Goal: Information Seeking & Learning: Learn about a topic

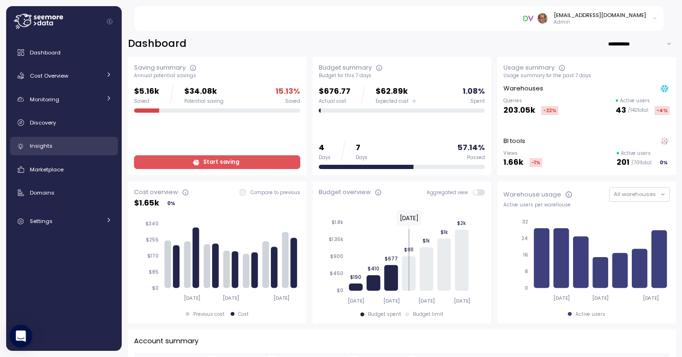
click at [47, 144] on span "Insights" at bounding box center [41, 146] width 23 height 8
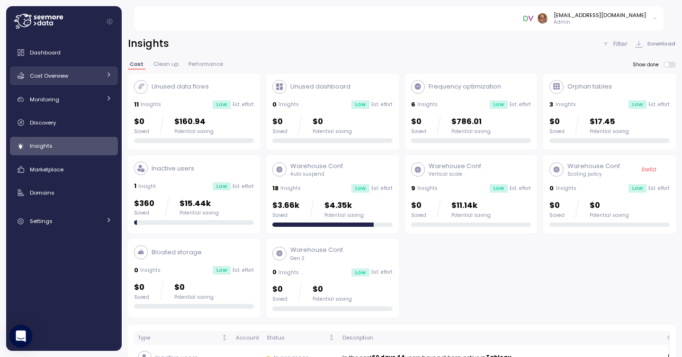
click at [104, 71] on link "Cost Overview" at bounding box center [64, 75] width 108 height 19
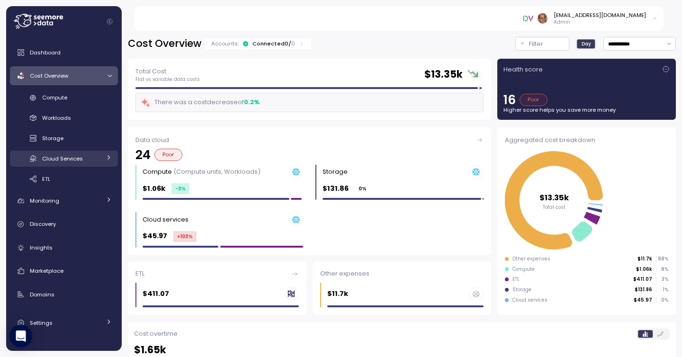
click at [96, 159] on div "Cloud Services" at bounding box center [71, 158] width 59 height 9
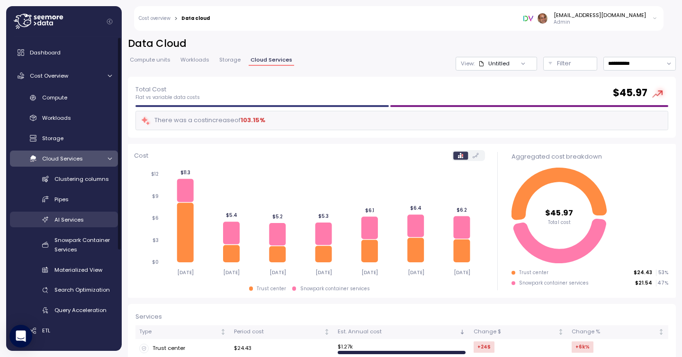
click at [60, 217] on span "AI Services" at bounding box center [68, 220] width 29 height 8
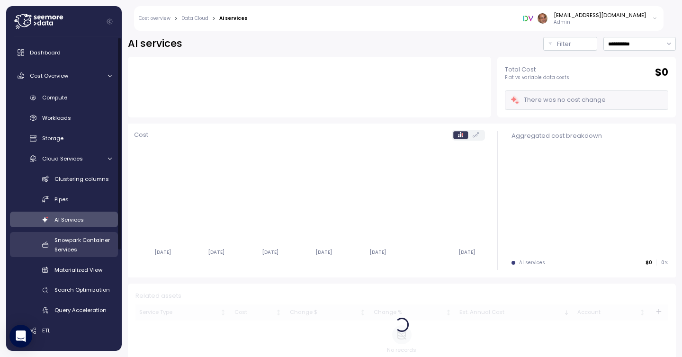
click at [64, 244] on div "Snowpark Container Services" at bounding box center [82, 244] width 57 height 19
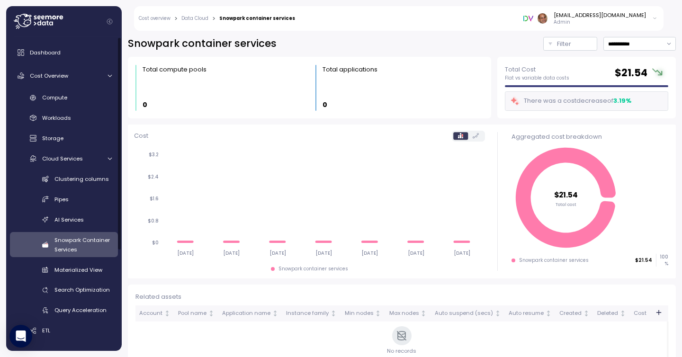
click at [68, 261] on div "Clustering columns Pipes AI Services Snowpark Container Services Materialized V…" at bounding box center [64, 244] width 108 height 147
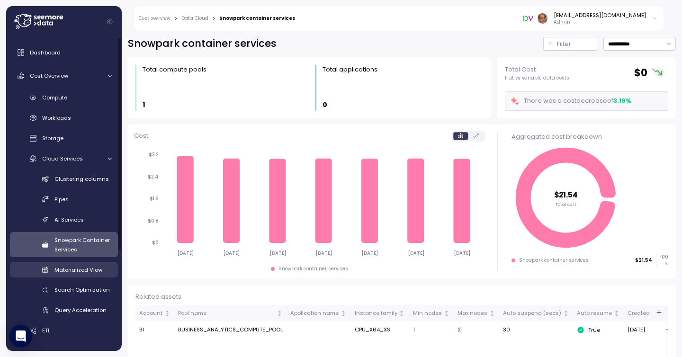
click at [67, 267] on span "Materialized View" at bounding box center [78, 270] width 48 height 8
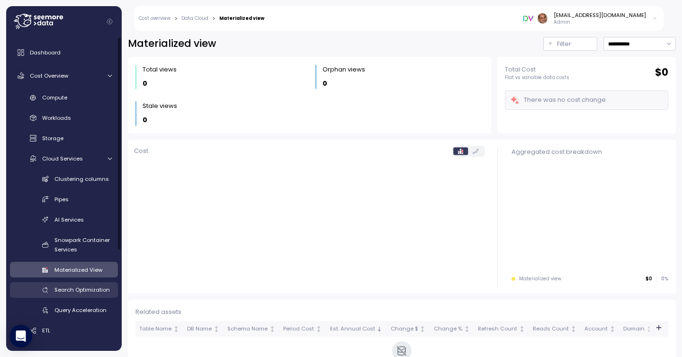
click at [64, 291] on span "Search Optimization" at bounding box center [81, 290] width 55 height 8
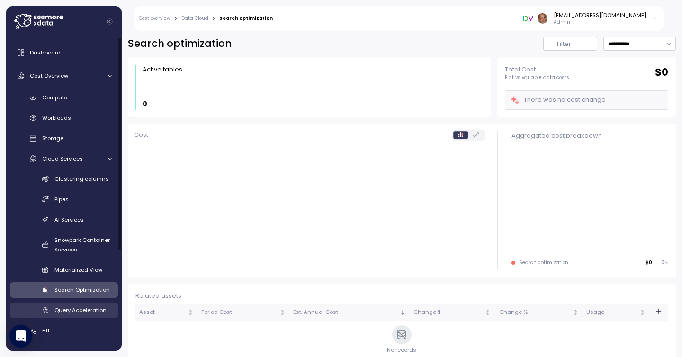
click at [64, 314] on div "Query Acceleration" at bounding box center [82, 309] width 57 height 9
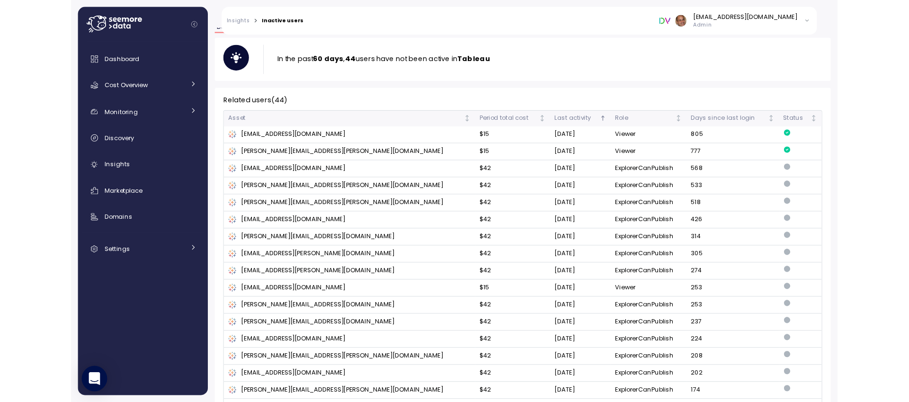
scroll to position [91, 0]
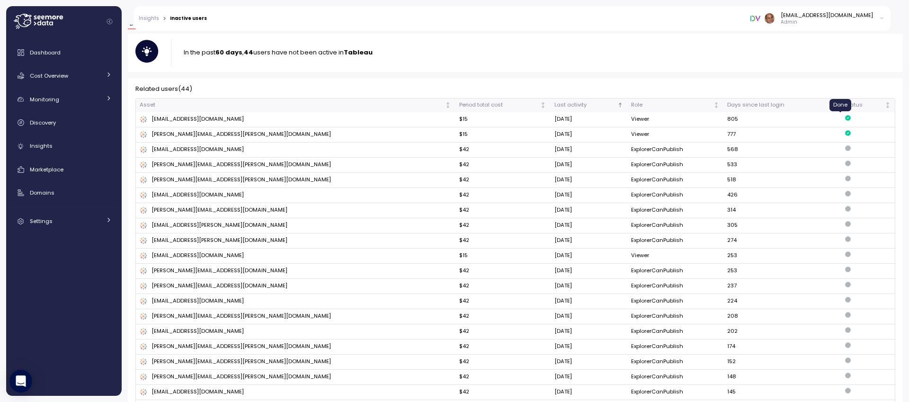
click at [682, 119] on icon at bounding box center [848, 118] width 6 height 6
drag, startPoint x: 257, startPoint y: 163, endPoint x: 242, endPoint y: 165, distance: 14.3
click at [242, 165] on div "Silvana.Gomez@doubleverify.com" at bounding box center [296, 165] width 312 height 9
copy div "Silvana.Gomez@doubleverify.com"
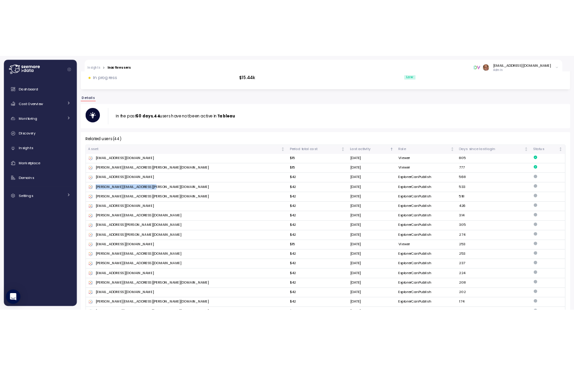
scroll to position [7, 0]
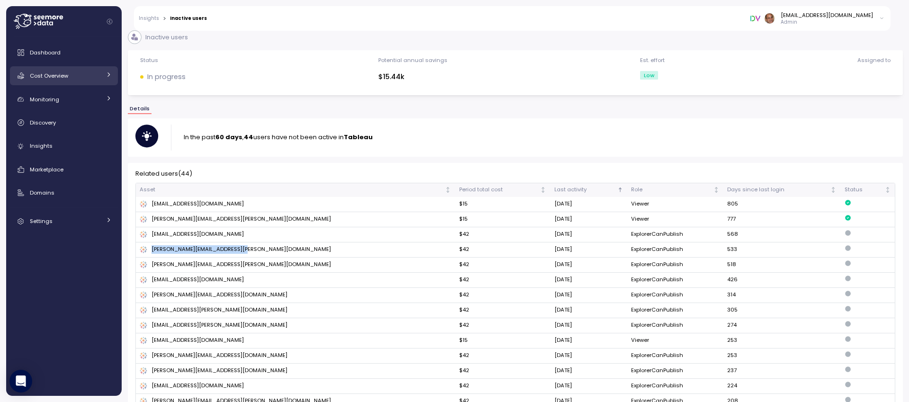
click at [75, 68] on link "Cost Overview" at bounding box center [64, 75] width 108 height 19
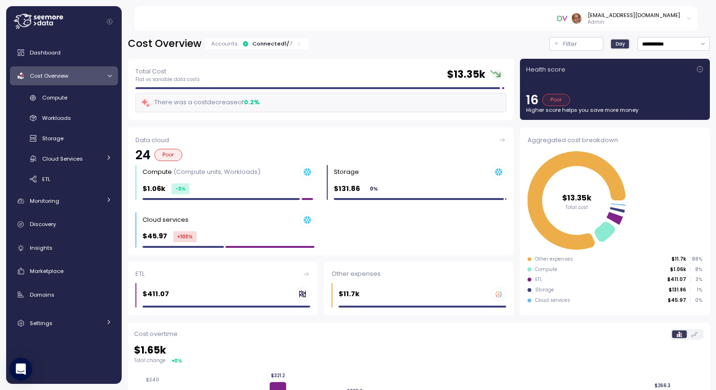
scroll to position [0, 0]
click at [682, 67] on icon at bounding box center [700, 69] width 8 height 8
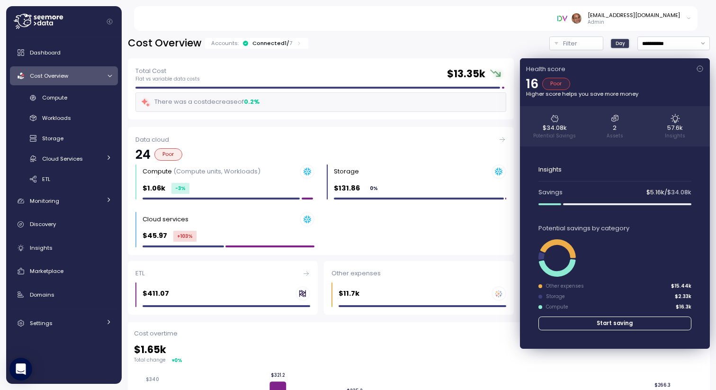
click at [682, 67] on icon at bounding box center [700, 69] width 8 height 8
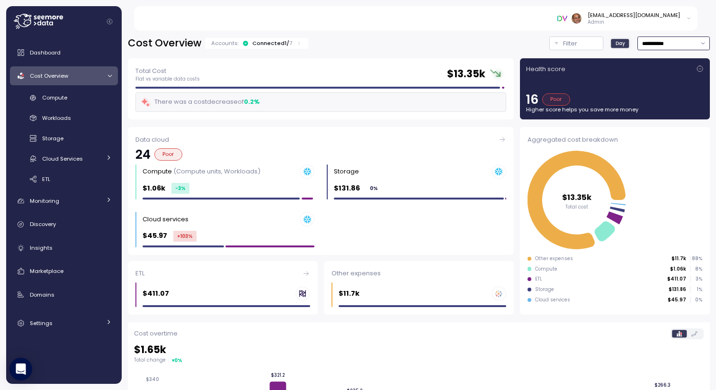
click at [663, 42] on input "**********" at bounding box center [673, 43] width 72 height 14
click at [674, 42] on input "**********" at bounding box center [673, 43] width 72 height 14
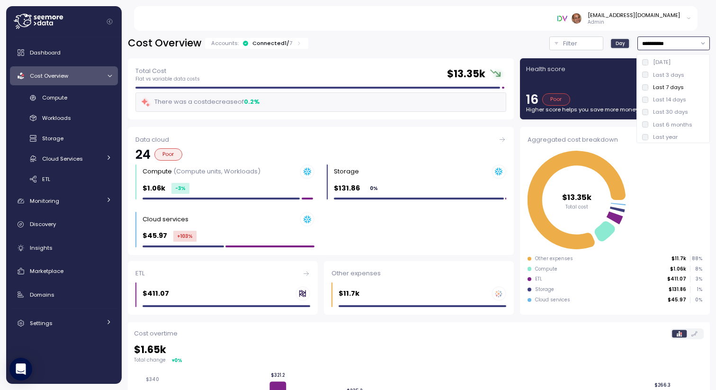
type input "**********"
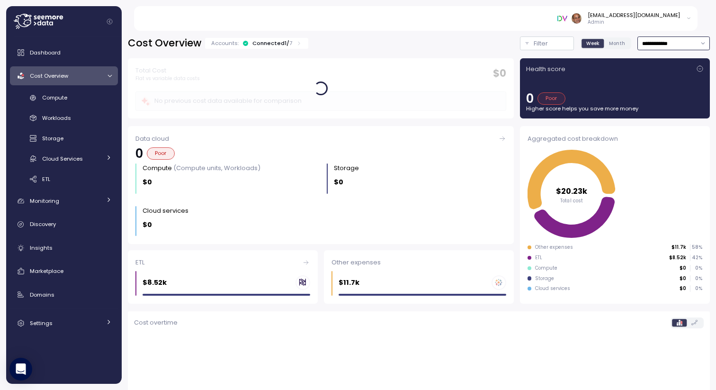
click at [671, 45] on input "**********" at bounding box center [673, 43] width 72 height 14
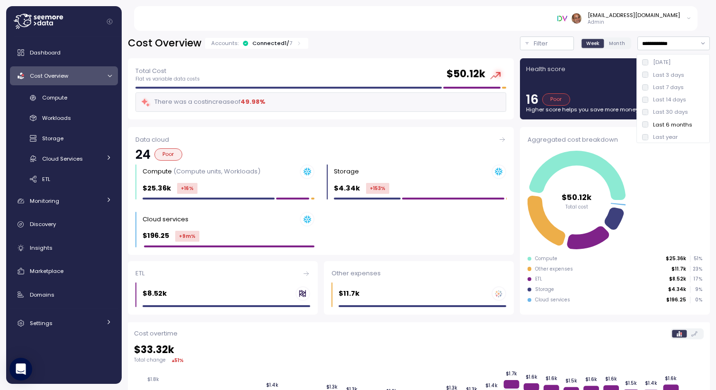
click at [619, 42] on span "Month" at bounding box center [617, 43] width 16 height 7
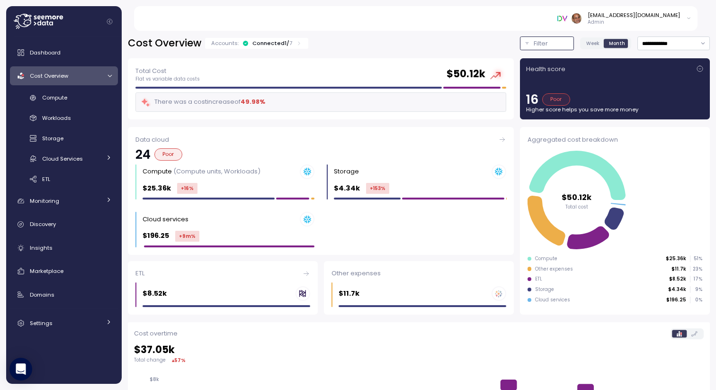
click at [556, 41] on div "Filter" at bounding box center [551, 43] width 35 height 9
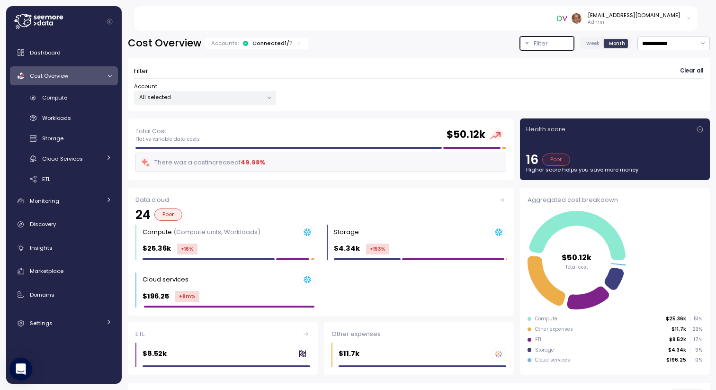
click at [204, 98] on p "All selected" at bounding box center [201, 97] width 124 height 8
click at [214, 70] on div "Filter Clear all" at bounding box center [419, 71] width 570 height 14
click at [289, 42] on div "Accounts: Connected 1 / 7" at bounding box center [256, 43] width 91 height 8
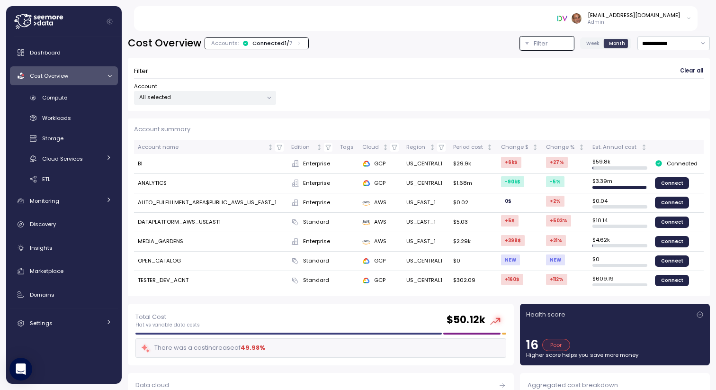
click at [235, 165] on td "BI" at bounding box center [210, 163] width 153 height 19
click at [331, 84] on div "Account All selected" at bounding box center [419, 93] width 570 height 22
click at [336, 51] on div "Filter Clear all Account All selected" at bounding box center [419, 80] width 582 height 61
click at [292, 41] on div "Accounts: Connected 1 / 7" at bounding box center [256, 43] width 91 height 8
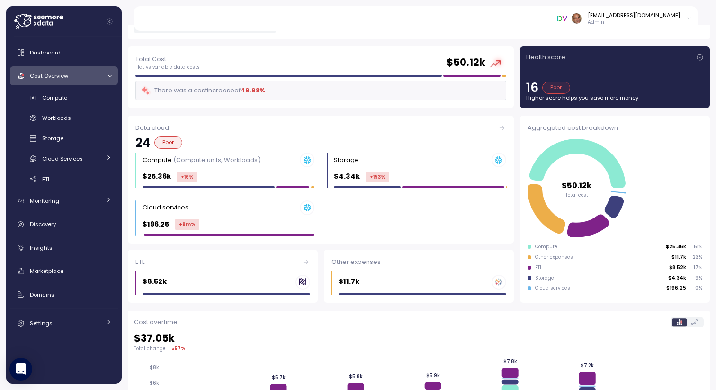
scroll to position [73, 0]
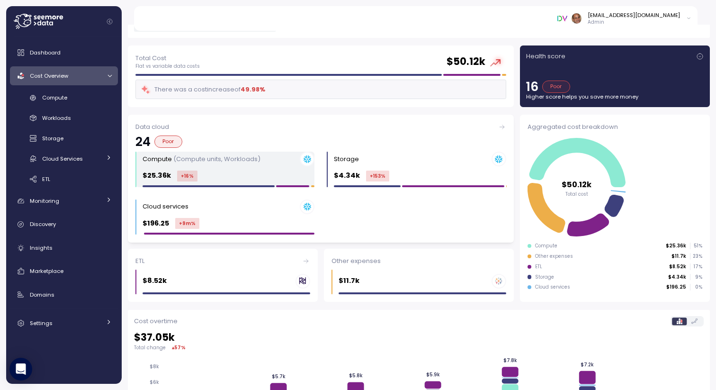
click at [191, 168] on div "Compute (Compute units, Workloads) $25.36k +16 %" at bounding box center [229, 170] width 172 height 36
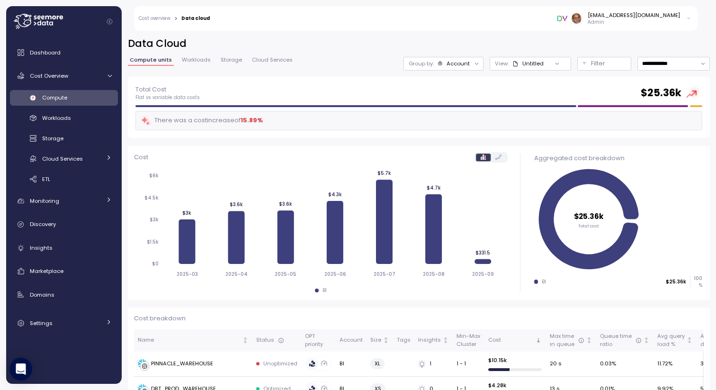
click at [328, 95] on div "Total Cost Flat vs variable data costs $ 25.36k" at bounding box center [418, 92] width 567 height 17
click at [325, 100] on div "Total Cost Flat vs variable data costs $ 25.36k" at bounding box center [418, 92] width 567 height 17
click at [634, 99] on div "Total Cost Flat vs variable data costs $ 25.36k" at bounding box center [418, 92] width 567 height 17
click at [194, 58] on span "Workloads" at bounding box center [196, 59] width 29 height 5
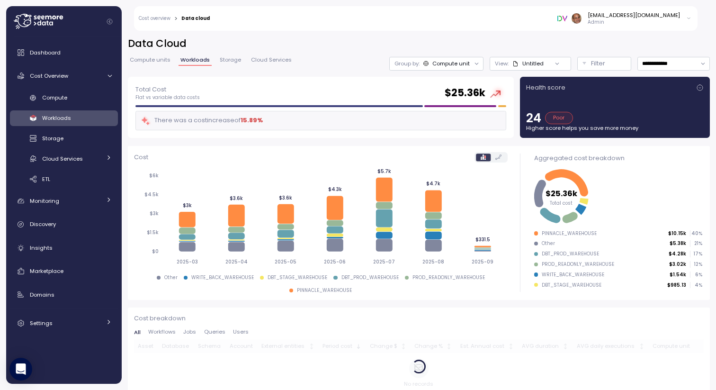
click at [161, 60] on span "Compute units" at bounding box center [150, 59] width 41 height 5
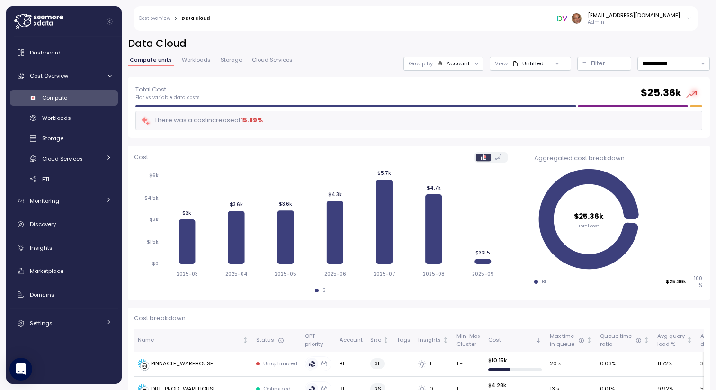
click at [162, 16] on link "Cost overview" at bounding box center [155, 18] width 32 height 5
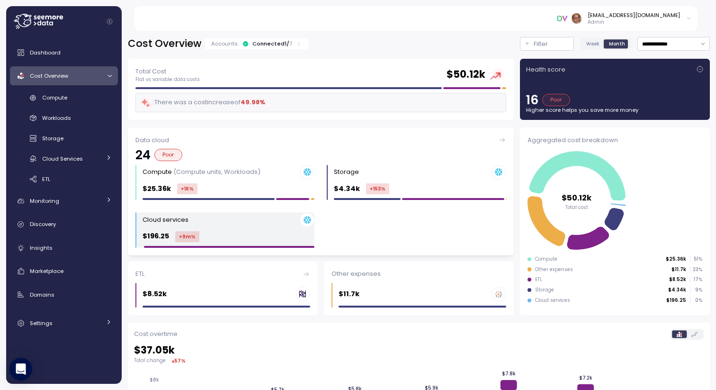
click at [227, 234] on div "$196.25 +9m %" at bounding box center [229, 236] width 172 height 11
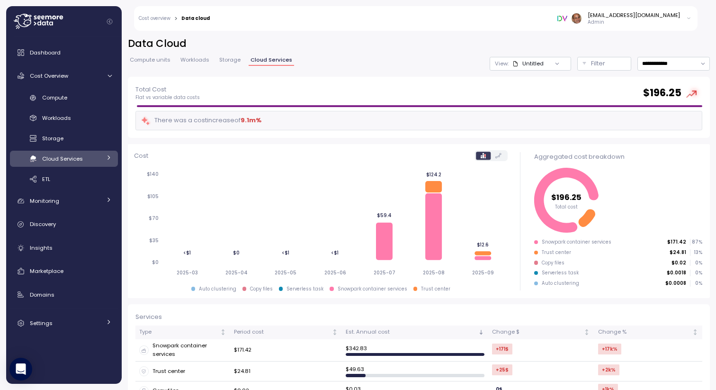
click at [548, 250] on div "Trust center" at bounding box center [556, 252] width 29 height 7
drag, startPoint x: 669, startPoint y: 253, endPoint x: 703, endPoint y: 251, distance: 34.1
click at [682, 251] on div "Aggregated cost breakdown $196.25 Total cost Snowpark container services $171.4…" at bounding box center [618, 221] width 183 height 154
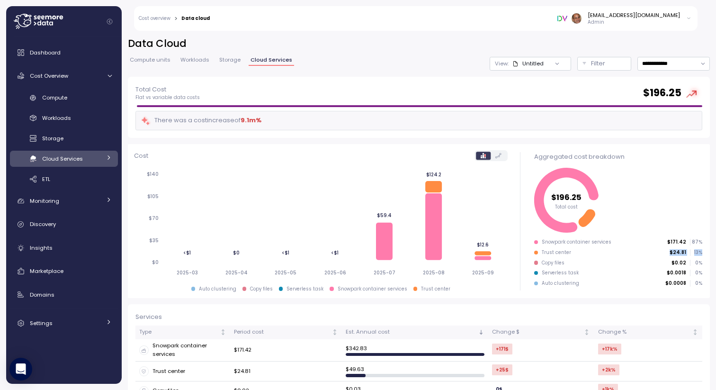
scroll to position [61, 0]
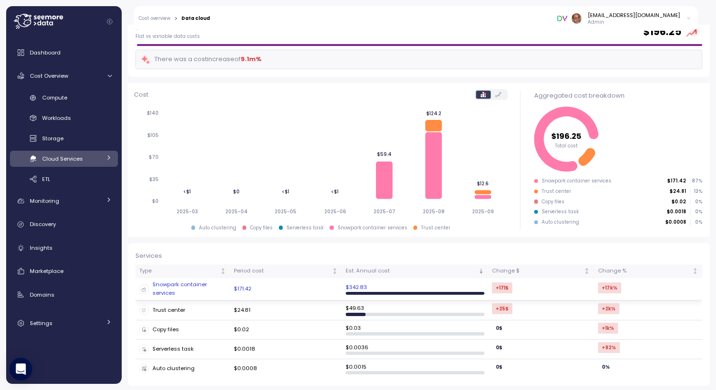
click at [224, 290] on div "Snowpark container services" at bounding box center [182, 288] width 87 height 17
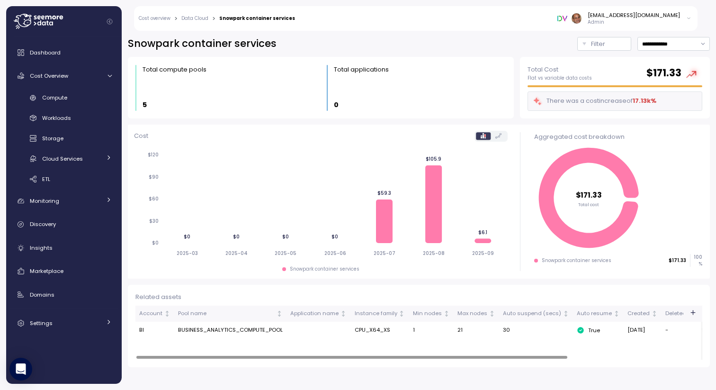
click at [248, 330] on td "BUSINESS_ANALYTICS_COMPUTE_POOL" at bounding box center [230, 330] width 112 height 17
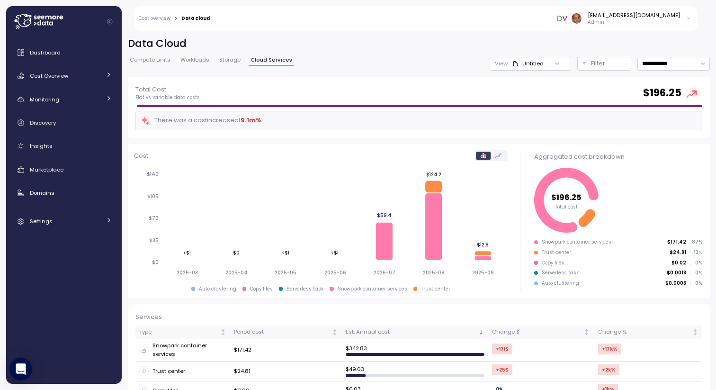
click at [165, 54] on div "**********" at bounding box center [419, 57] width 582 height 40
click at [159, 57] on span "Compute units" at bounding box center [150, 59] width 41 height 5
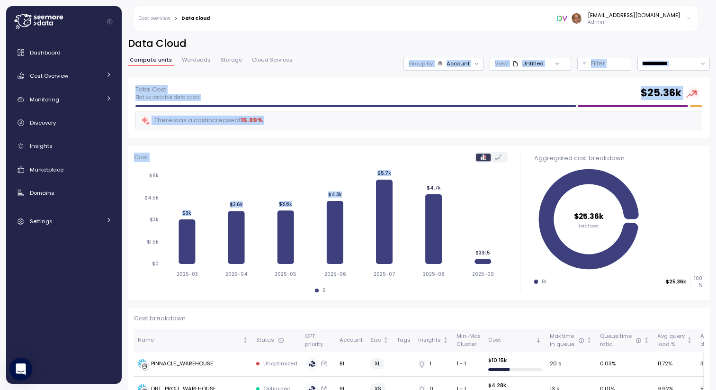
drag, startPoint x: 395, startPoint y: 201, endPoint x: 420, endPoint y: 41, distance: 162.5
click at [418, 49] on div "**********" at bounding box center [419, 207] width 594 height 365
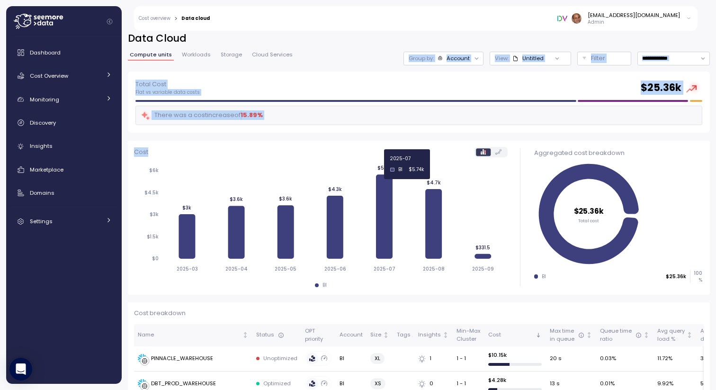
scroll to position [1, 0]
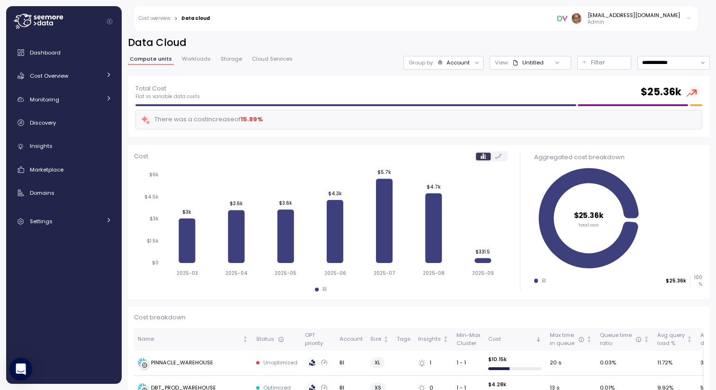
click at [364, 108] on div "Total Cost Flat vs variable data costs $ 25.36k There was a cost increase of 15…" at bounding box center [418, 106] width 567 height 46
click at [500, 157] on icon at bounding box center [498, 155] width 6 height 5
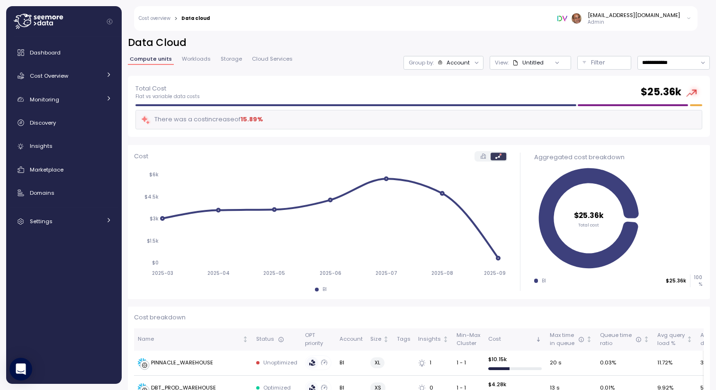
click at [233, 61] on span "Storage" at bounding box center [231, 58] width 21 height 5
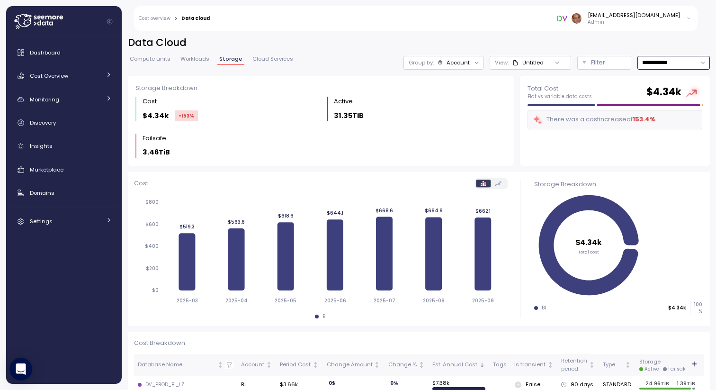
click at [679, 65] on input "**********" at bounding box center [673, 63] width 72 height 14
click at [665, 156] on div "Last year" at bounding box center [665, 156] width 25 height 8
type input "*********"
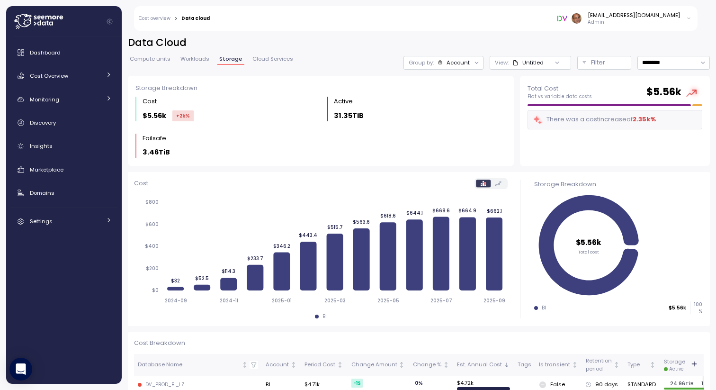
click at [142, 60] on span "Compute units" at bounding box center [150, 58] width 41 height 5
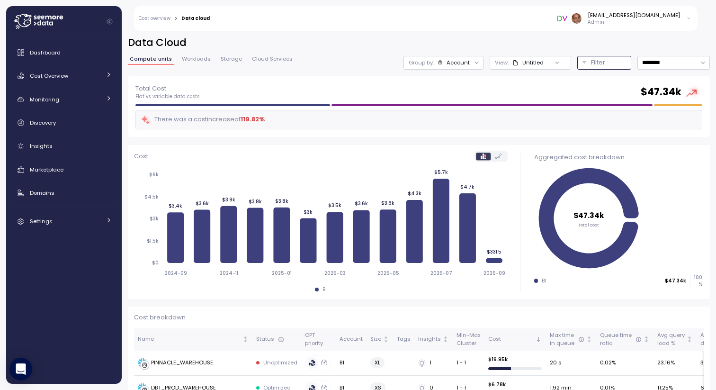
click at [596, 62] on p "Filter" at bounding box center [598, 62] width 14 height 9
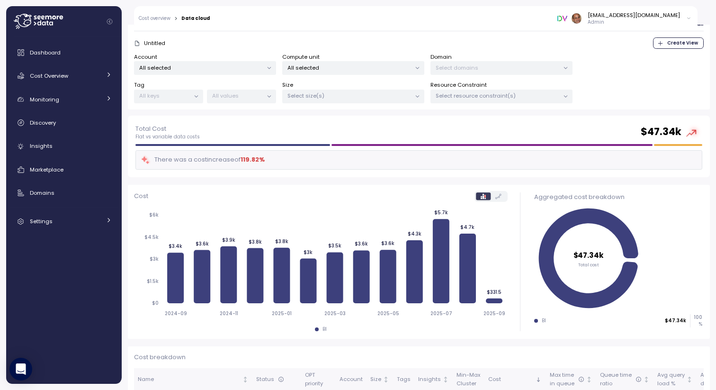
scroll to position [44, 0]
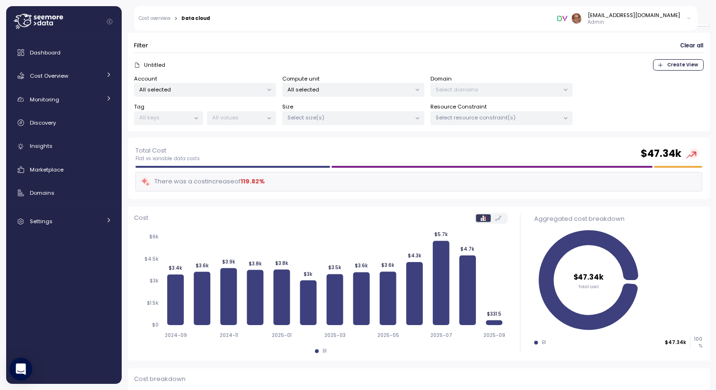
click at [212, 91] on p "All selected" at bounding box center [201, 90] width 124 height 8
click at [320, 91] on p "All selected" at bounding box center [349, 90] width 124 height 8
